Goal: Information Seeking & Learning: Learn about a topic

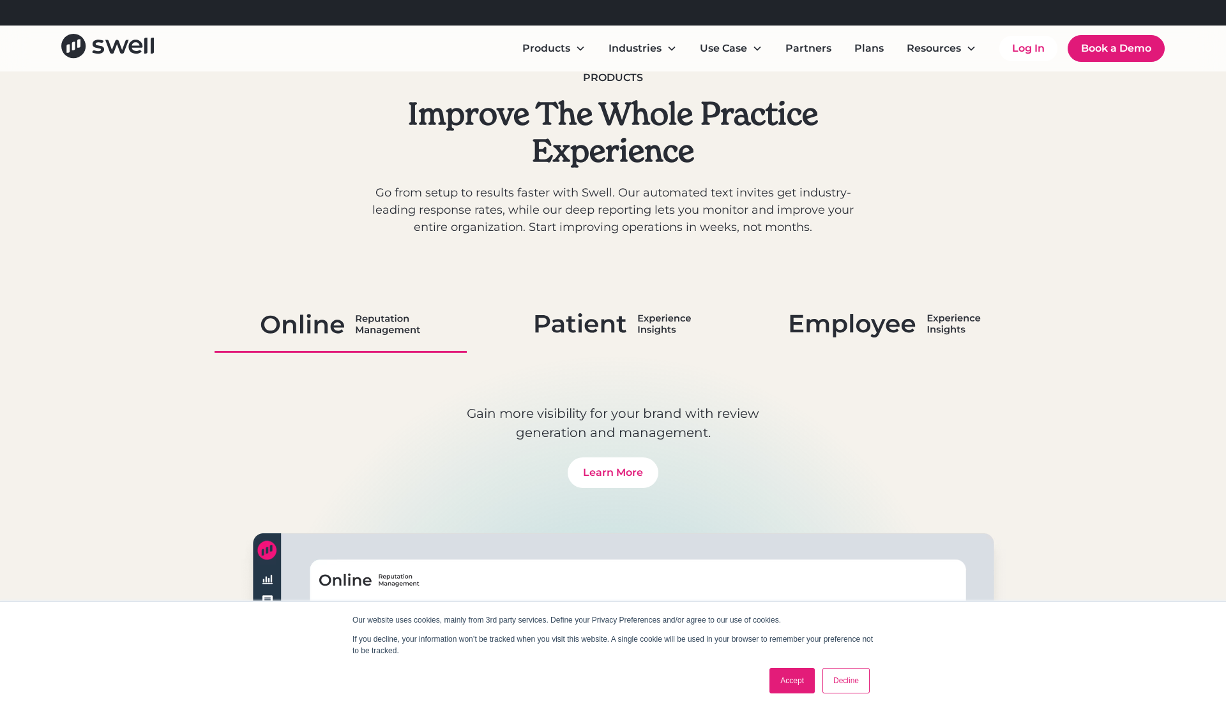
scroll to position [613, 0]
click at [591, 336] on img at bounding box center [613, 322] width 156 height 33
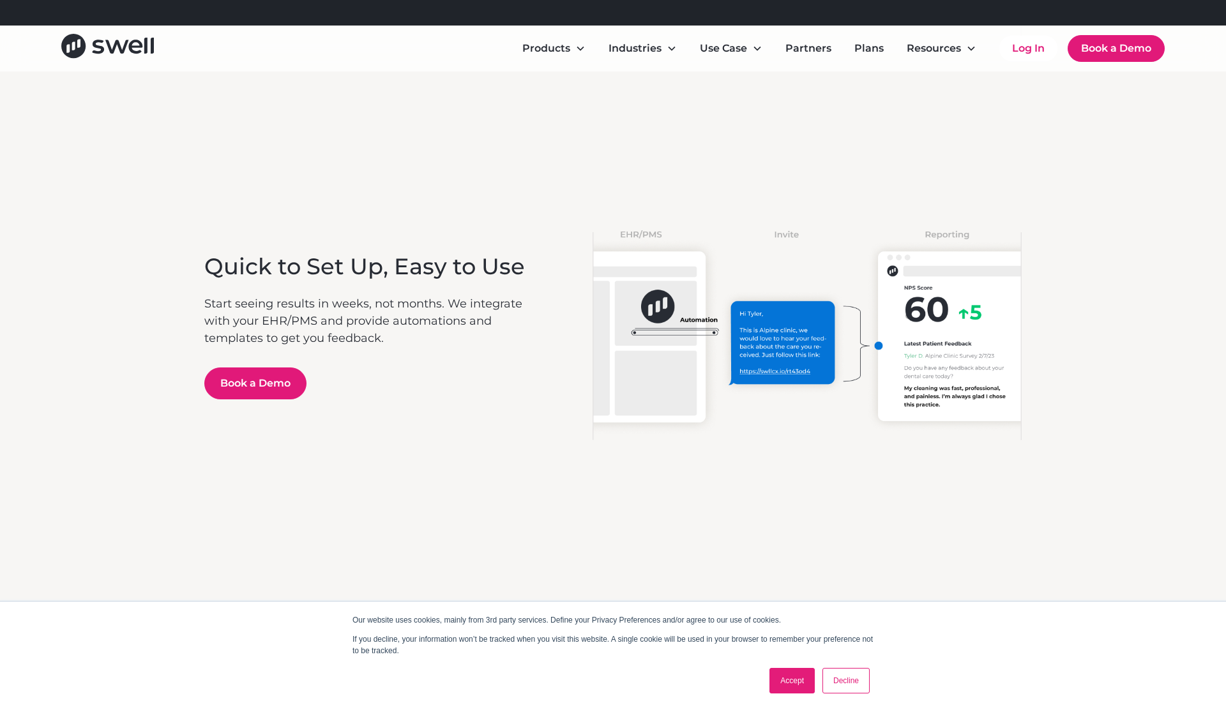
scroll to position [2931, 0]
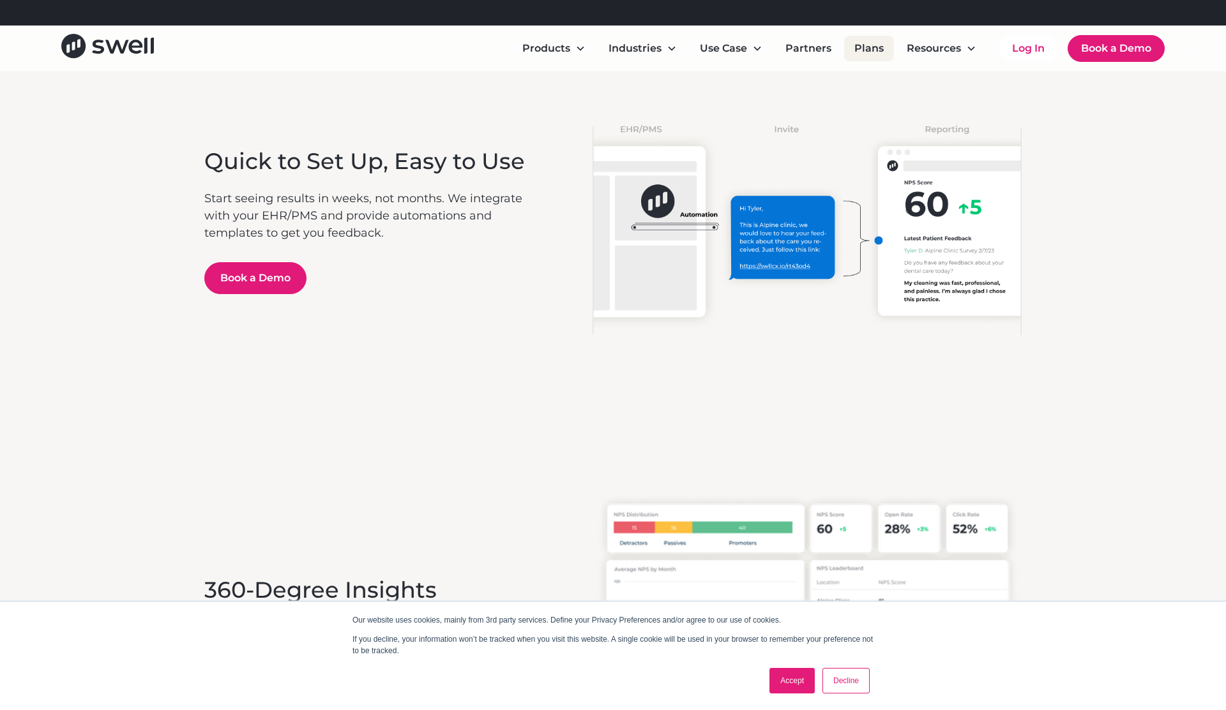
click at [867, 52] on link "Plans" at bounding box center [869, 49] width 50 height 26
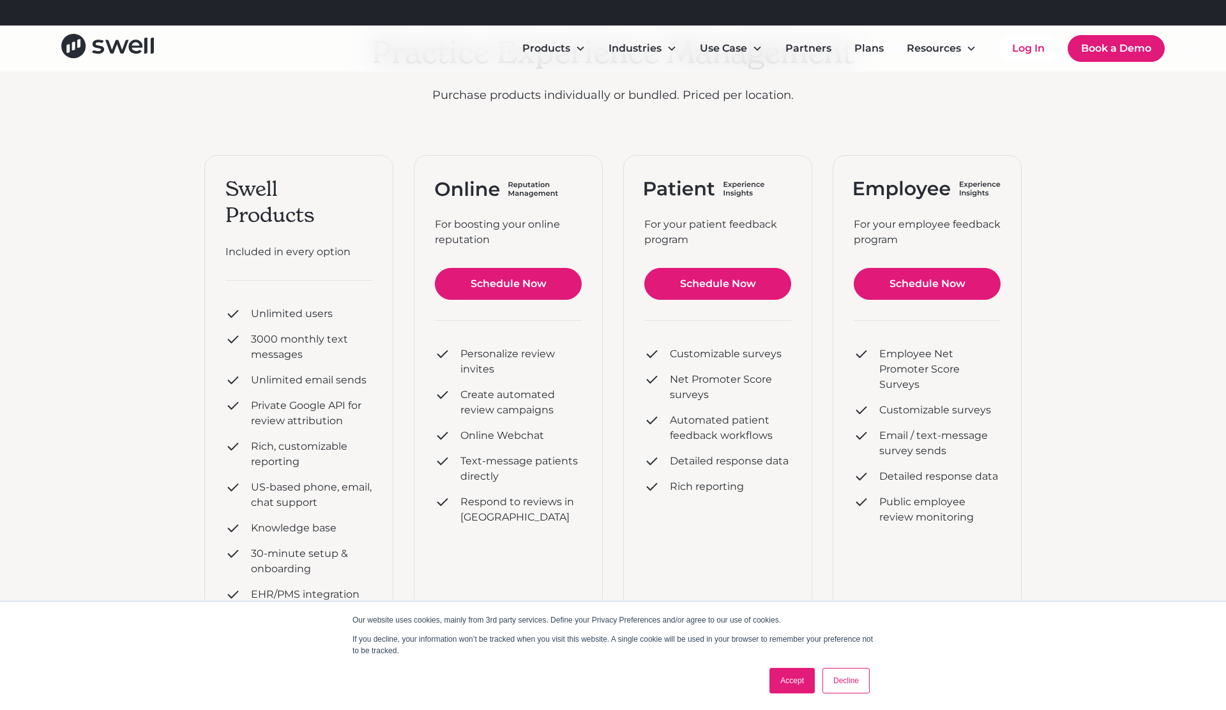
scroll to position [133, 0]
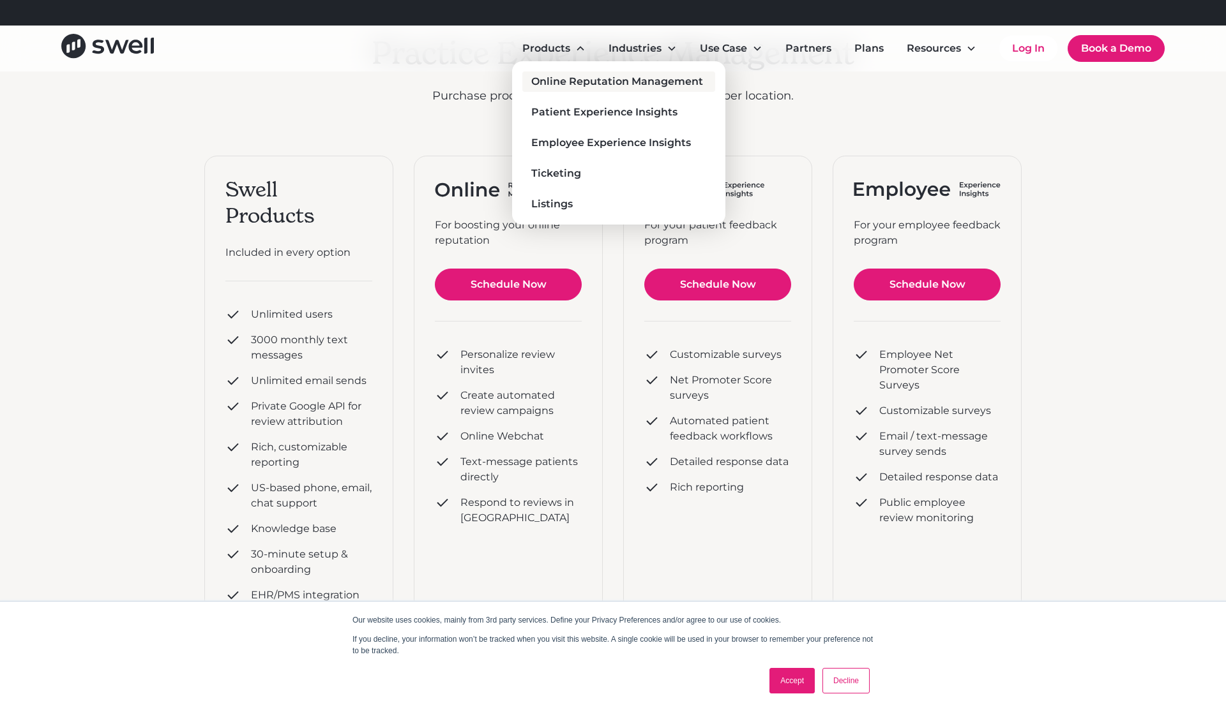
click at [626, 74] on div "Online Reputation Management" at bounding box center [617, 81] width 172 height 15
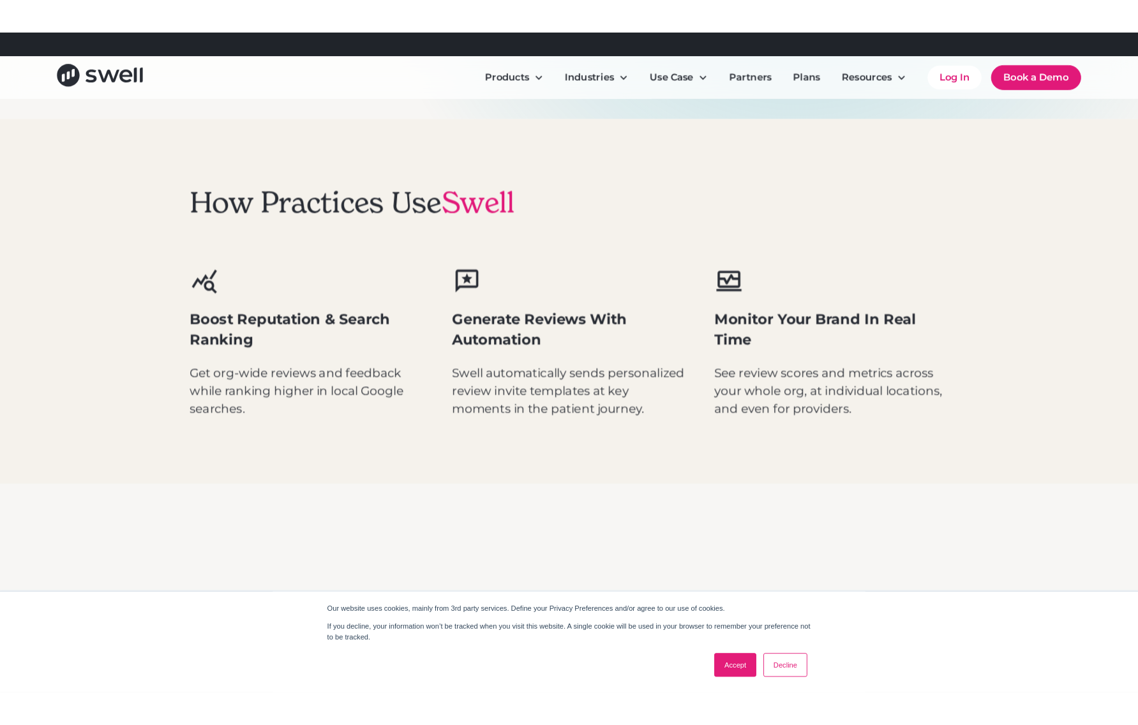
scroll to position [672, 0]
